Goal: Download file/media

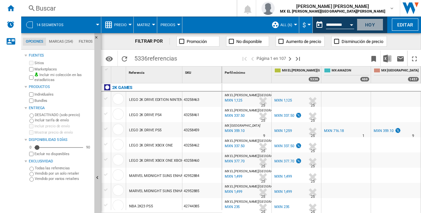
click at [364, 25] on button "Hoy" at bounding box center [370, 25] width 26 height 12
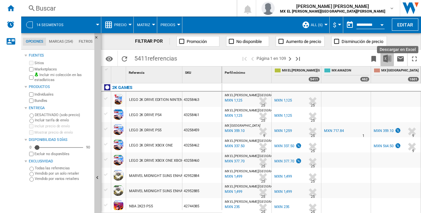
click at [387, 58] on img "Descargar en Excel" at bounding box center [387, 59] width 8 height 8
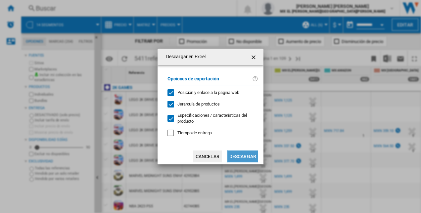
click at [242, 156] on button "Descargar" at bounding box center [243, 157] width 31 height 12
